Goal: Task Accomplishment & Management: Manage account settings

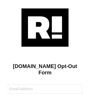
click at [45, 27] on img at bounding box center [45, 27] width 47 height 38
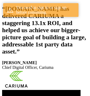
scroll to position [111, 0]
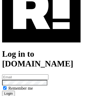
click at [41, 33] on img at bounding box center [41, 10] width 79 height 63
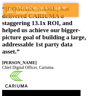
scroll to position [111, 0]
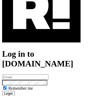
click at [41, 33] on img at bounding box center [41, 10] width 79 height 63
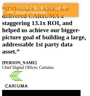
scroll to position [111, 0]
